Goal: Find specific page/section: Find specific page/section

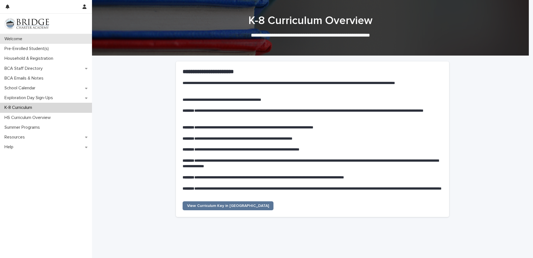
click at [33, 40] on div "Welcome" at bounding box center [46, 39] width 92 height 10
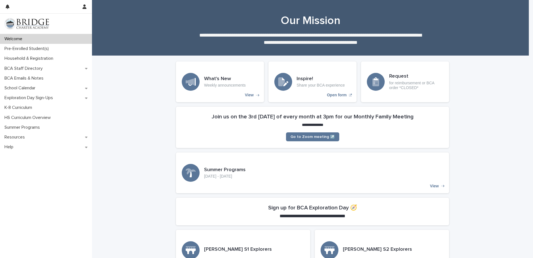
click at [389, 88] on p "for reimbursement or BCA order *CLOSED*" at bounding box center [416, 85] width 54 height 9
click at [399, 91] on div "Request for reimbursement or BCA order *CLOSED*" at bounding box center [405, 81] width 88 height 41
click at [393, 77] on h3 "Request" at bounding box center [416, 76] width 54 height 6
click at [384, 78] on div "Request for reimbursement or BCA order *CLOSED*" at bounding box center [405, 81] width 88 height 41
click at [376, 87] on div at bounding box center [376, 82] width 18 height 18
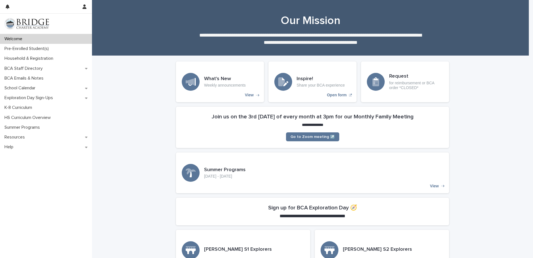
drag, startPoint x: 410, startPoint y: 83, endPoint x: 409, endPoint y: 88, distance: 5.6
click at [410, 84] on p "for reimbursement or BCA order *CLOSED*" at bounding box center [416, 85] width 54 height 9
click at [389, 89] on p "for reimbursement or BCA order *CLOSED*" at bounding box center [416, 85] width 54 height 9
click at [386, 88] on div "Request for reimbursement or BCA order *CLOSED*" at bounding box center [405, 81] width 88 height 41
